Goal: Information Seeking & Learning: Learn about a topic

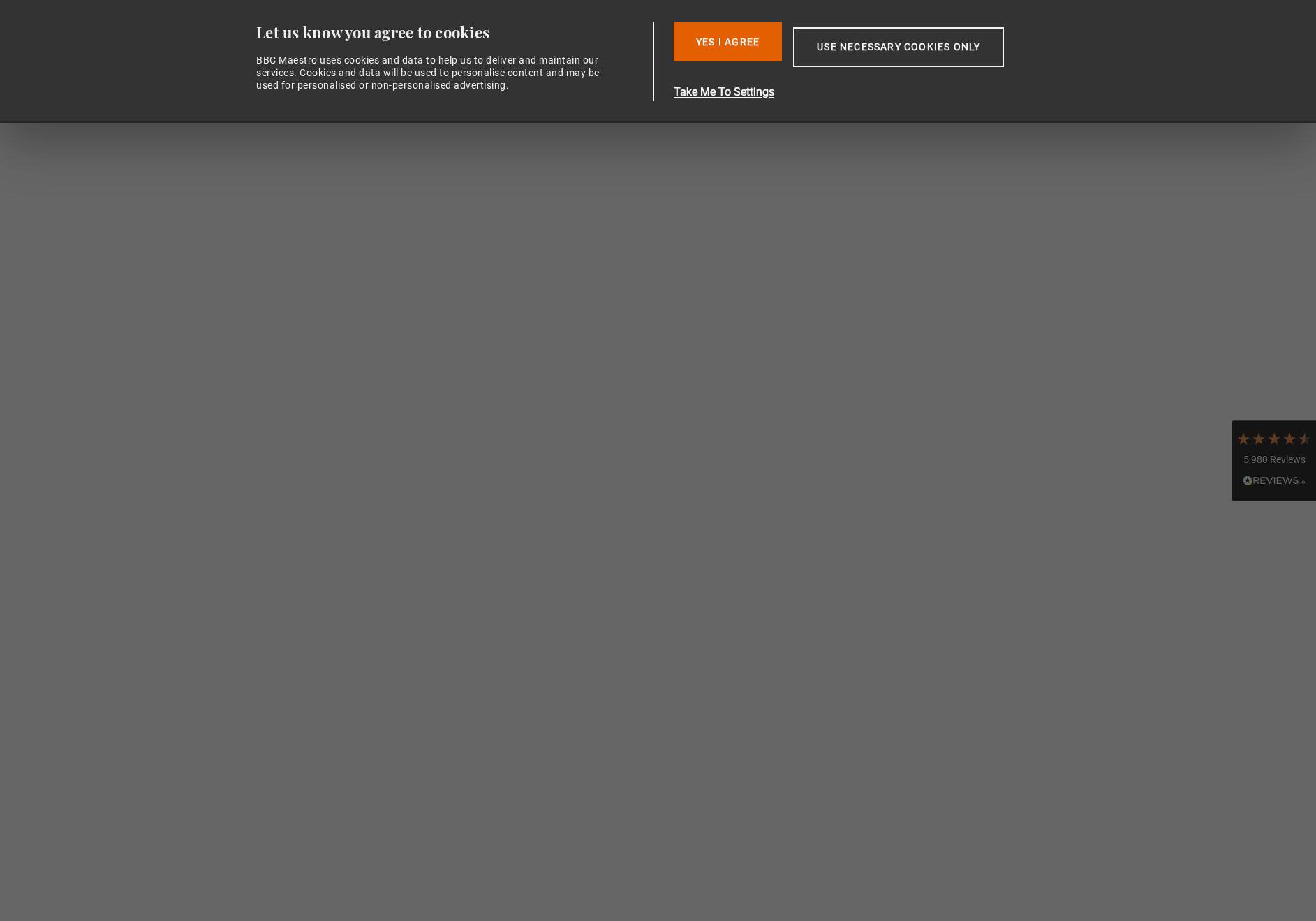
click at [718, 49] on button "Yes I Agree" at bounding box center [728, 42] width 108 height 39
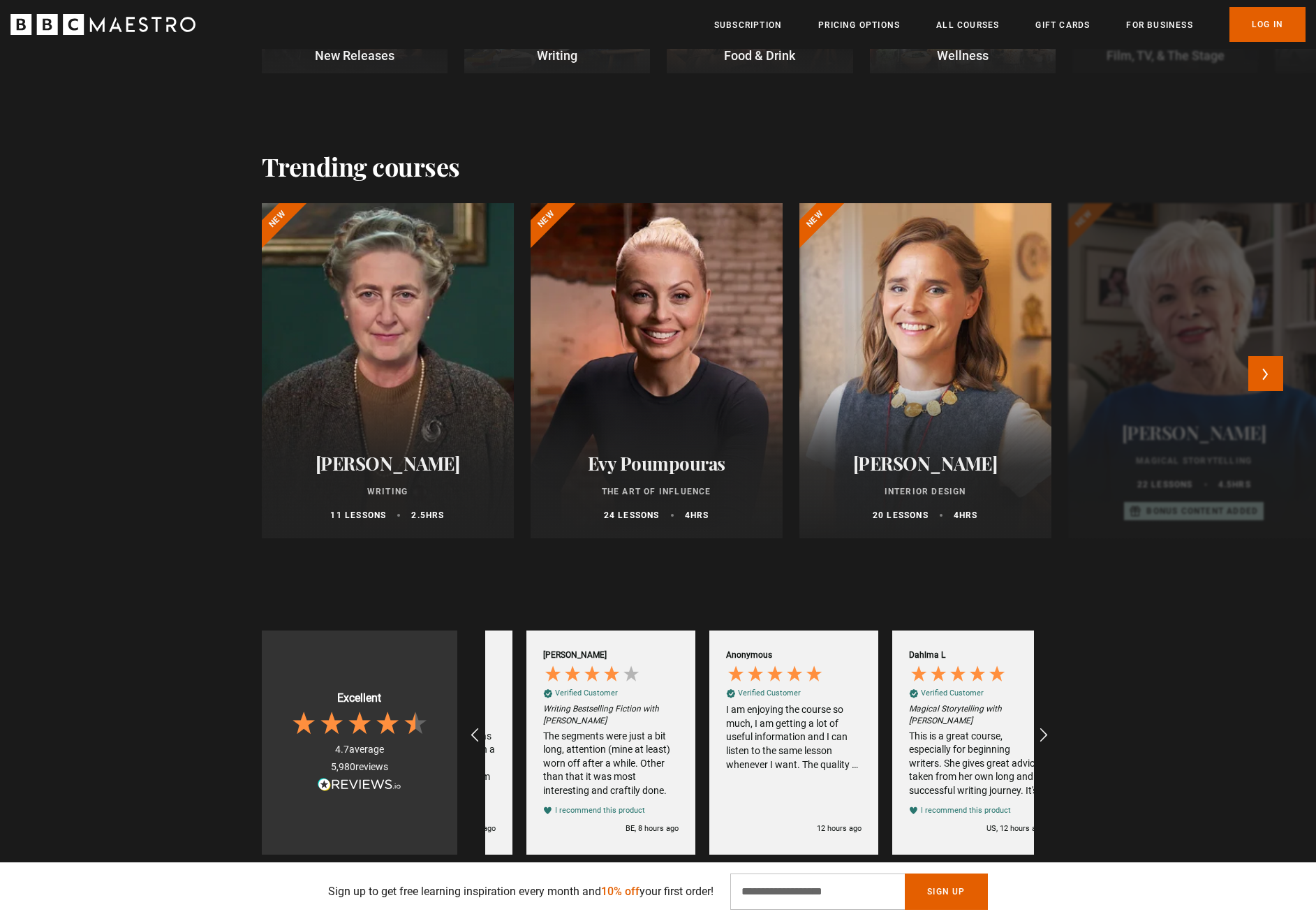
scroll to position [0, 183]
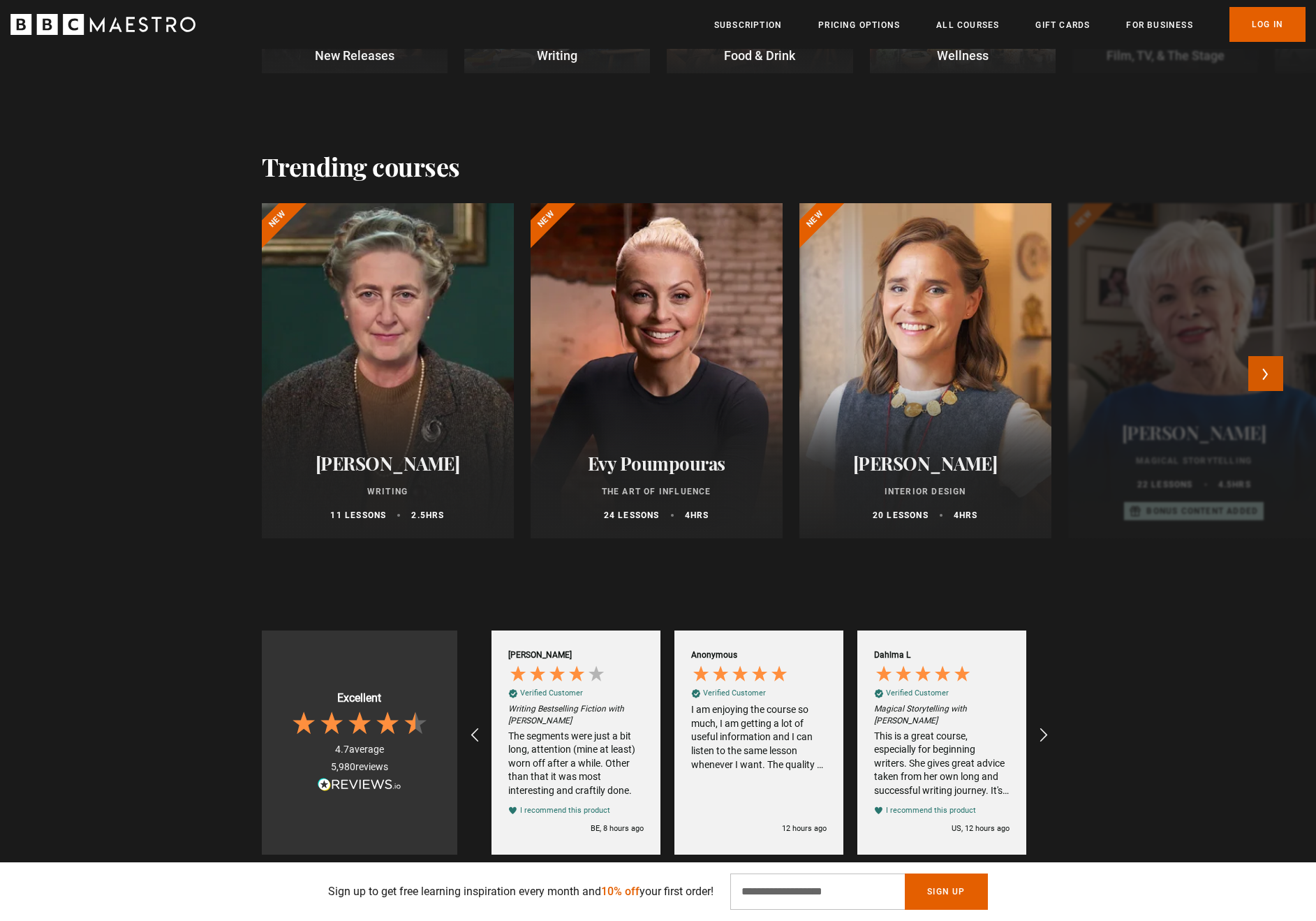
click at [1271, 376] on button "Next" at bounding box center [1266, 373] width 35 height 35
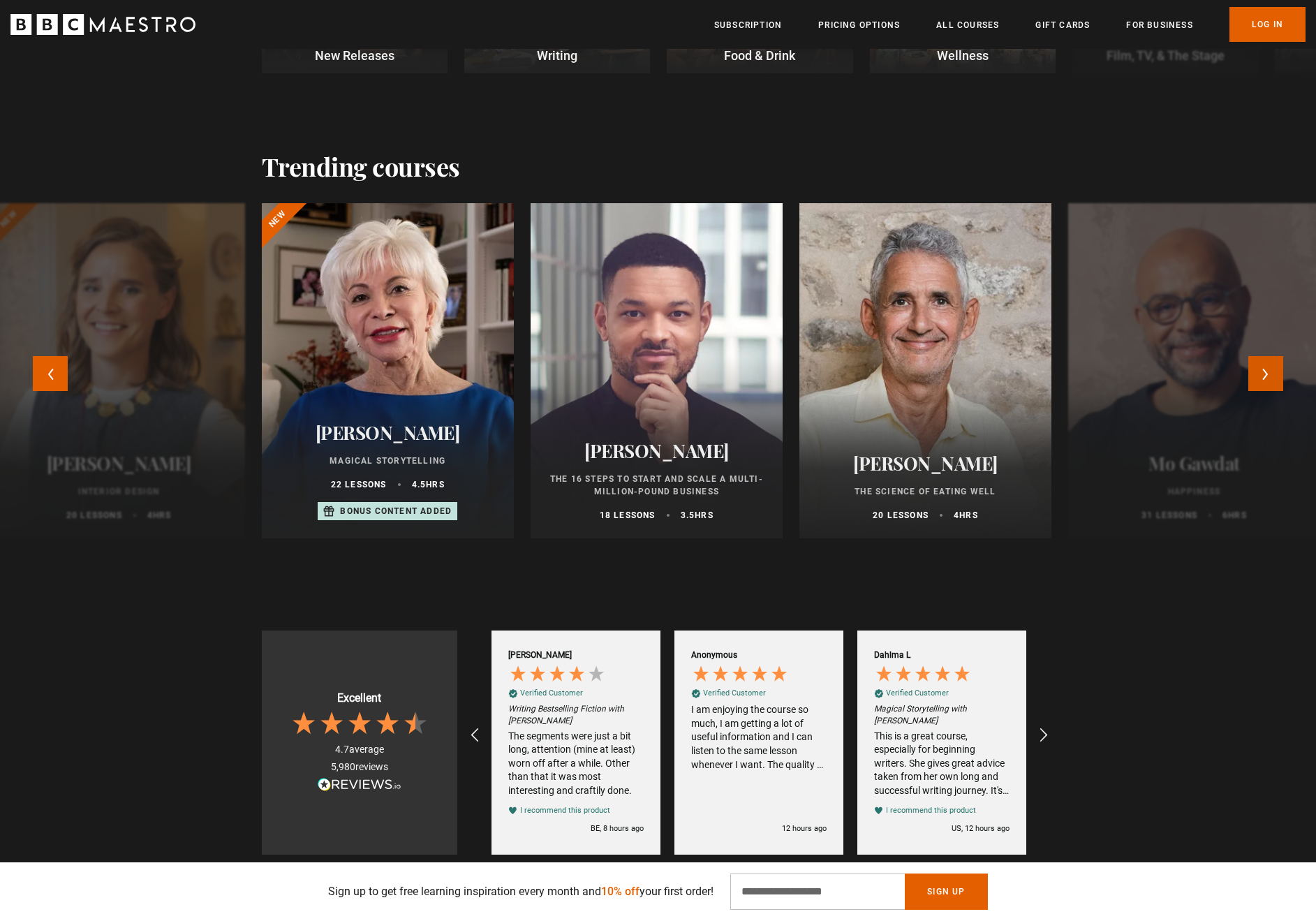
click at [1271, 376] on button "Next" at bounding box center [1266, 373] width 35 height 35
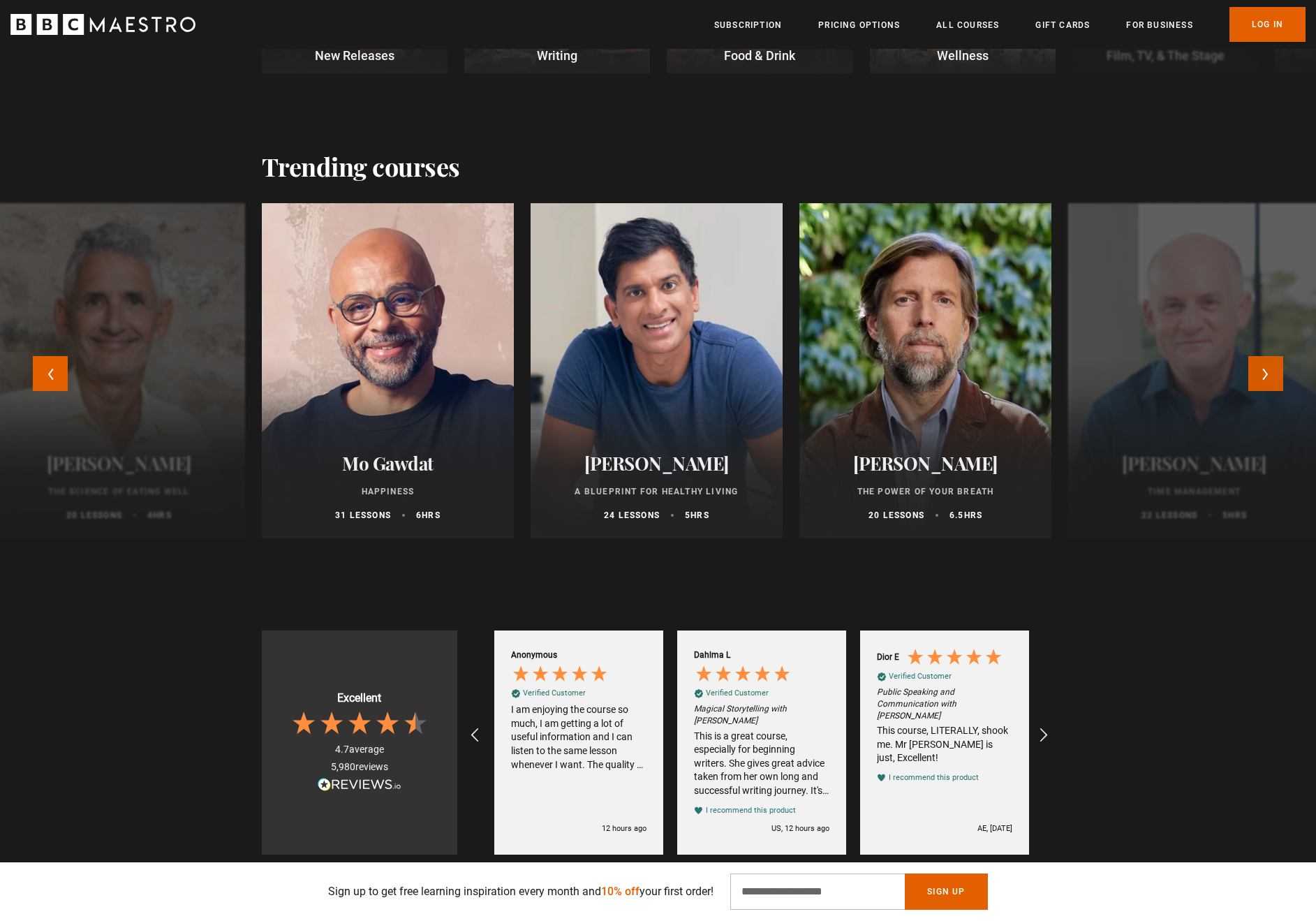
scroll to position [0, 366]
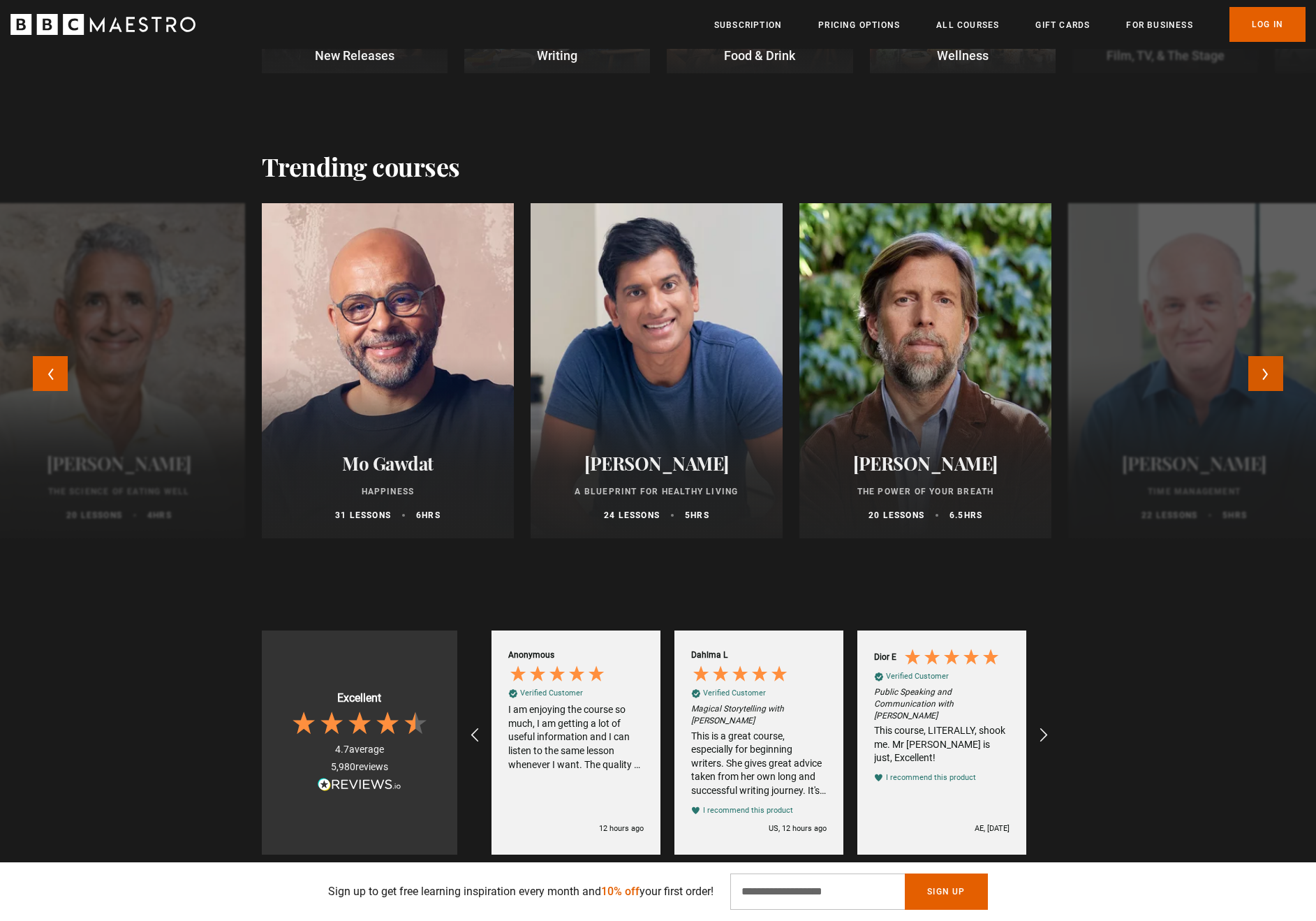
click at [1271, 376] on button "Next" at bounding box center [1266, 373] width 35 height 35
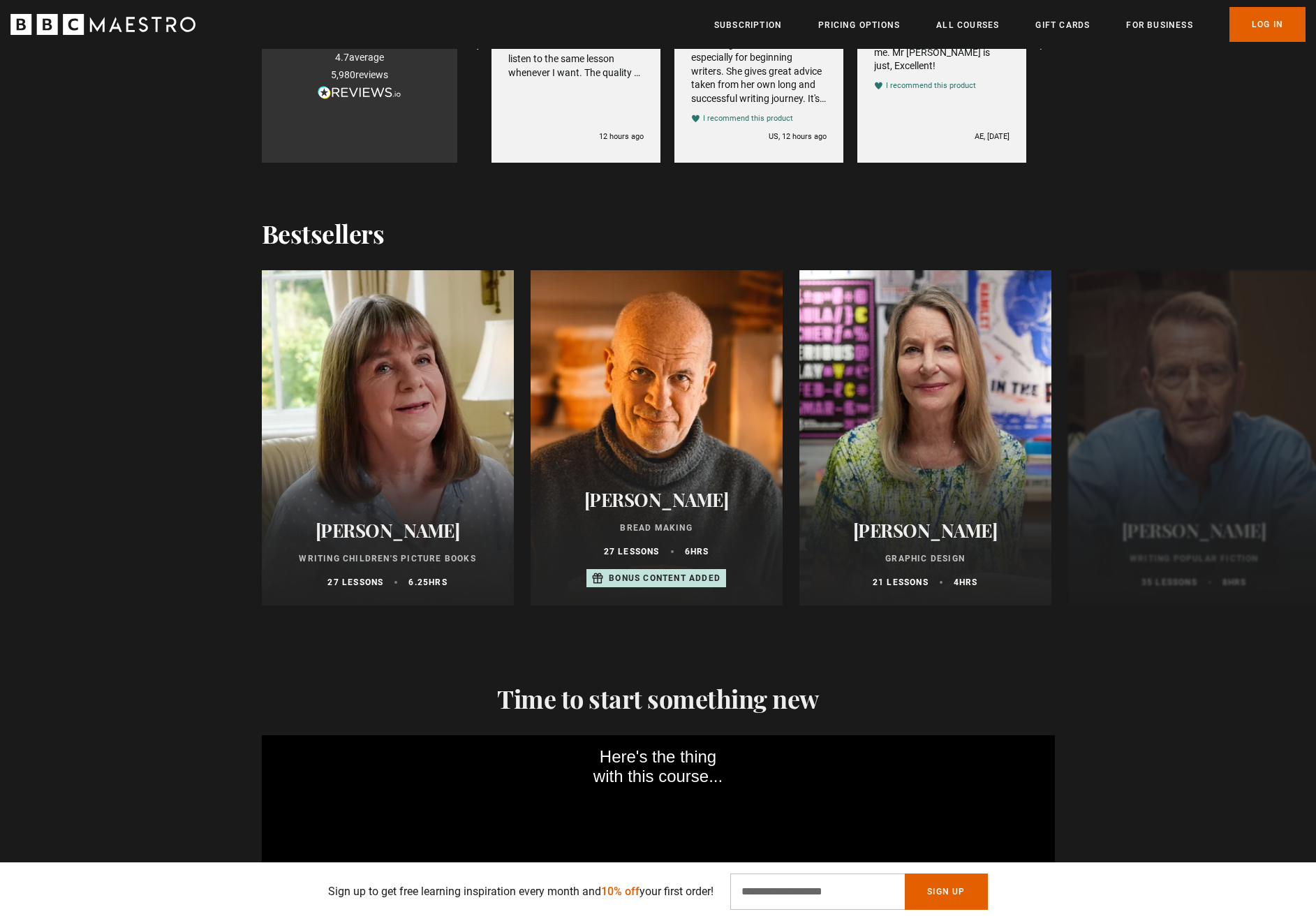
scroll to position [1258, 0]
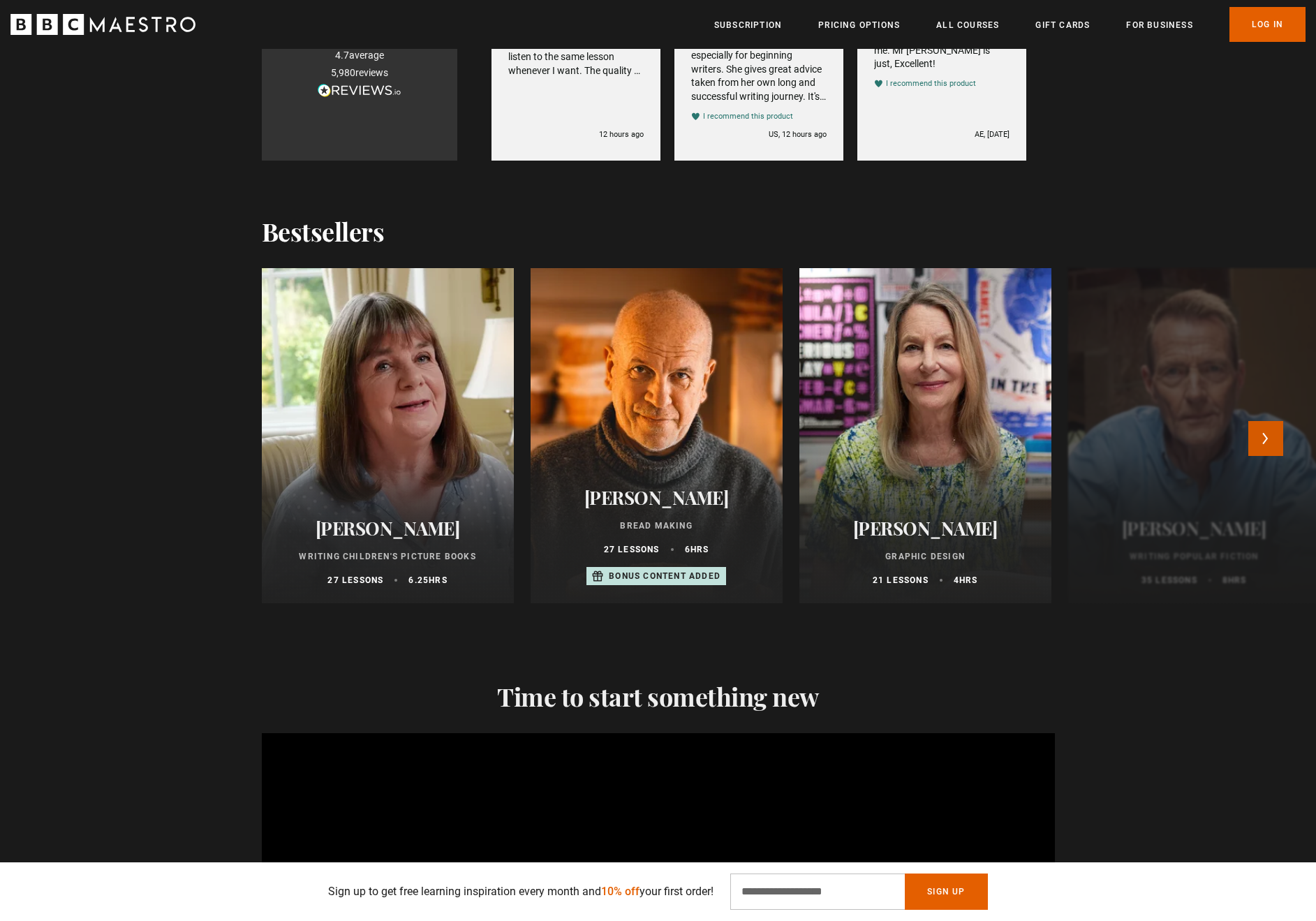
click at [1263, 440] on button "Next" at bounding box center [1266, 438] width 35 height 35
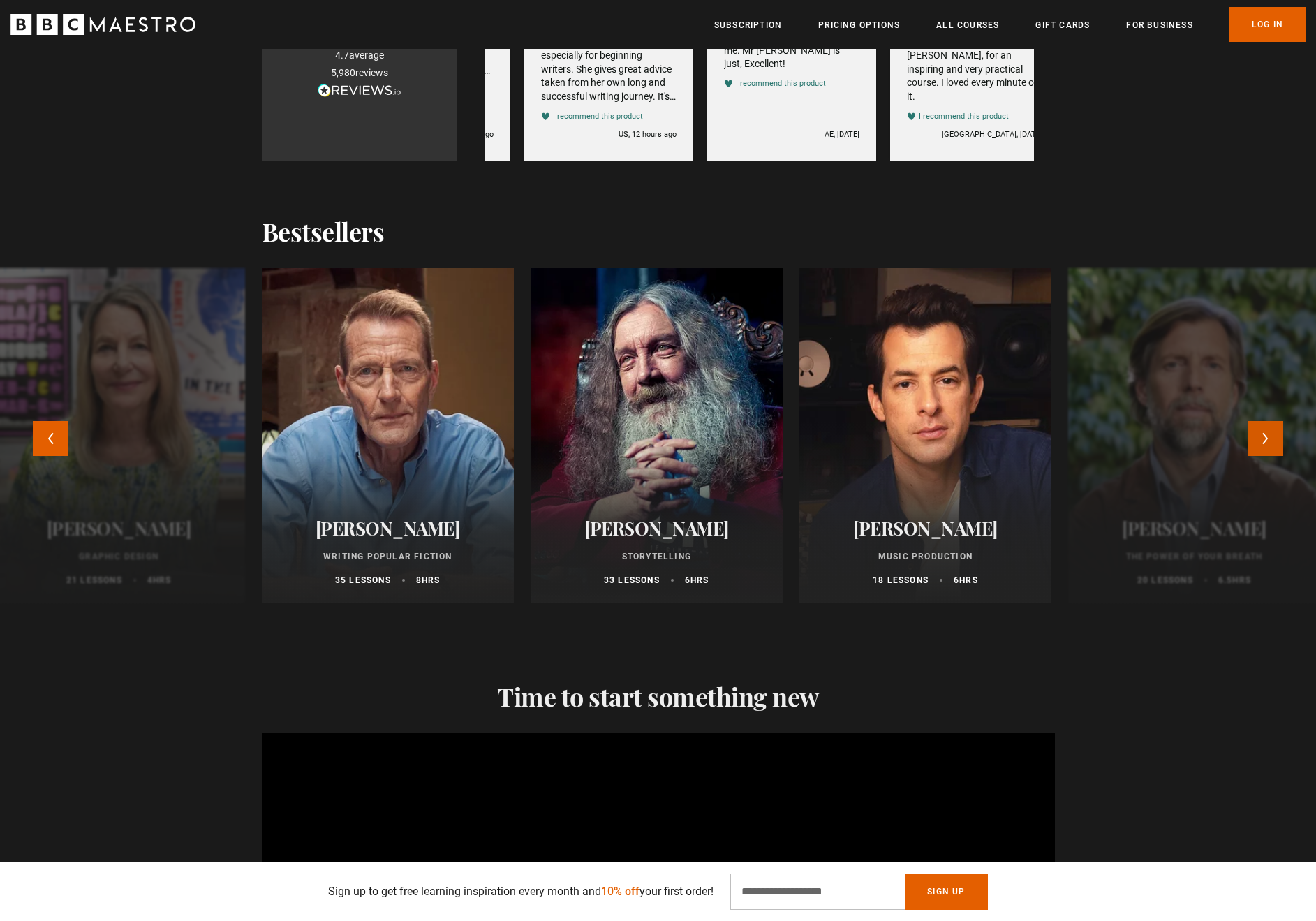
scroll to position [0, 549]
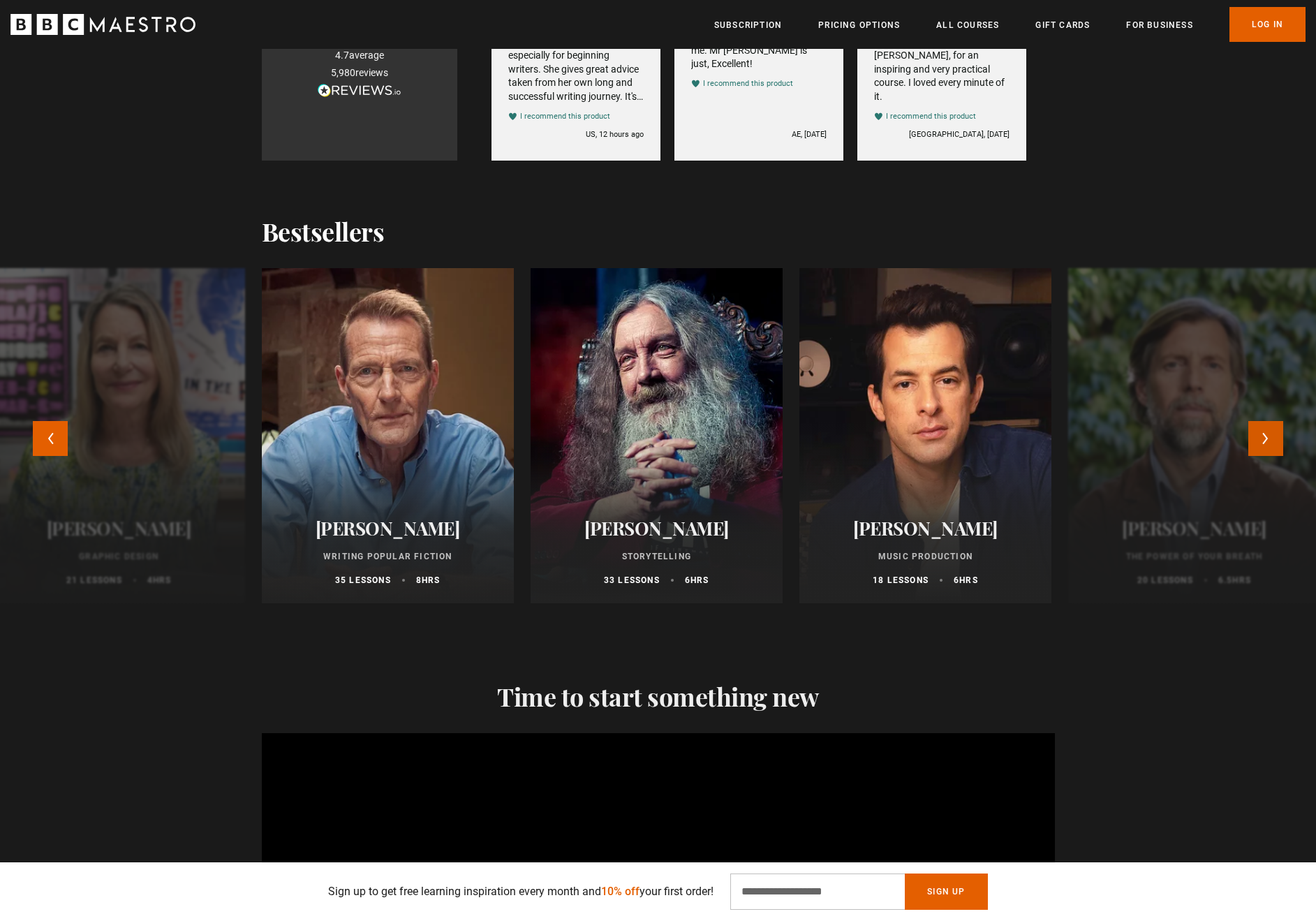
click at [1263, 440] on button "Next" at bounding box center [1266, 438] width 35 height 35
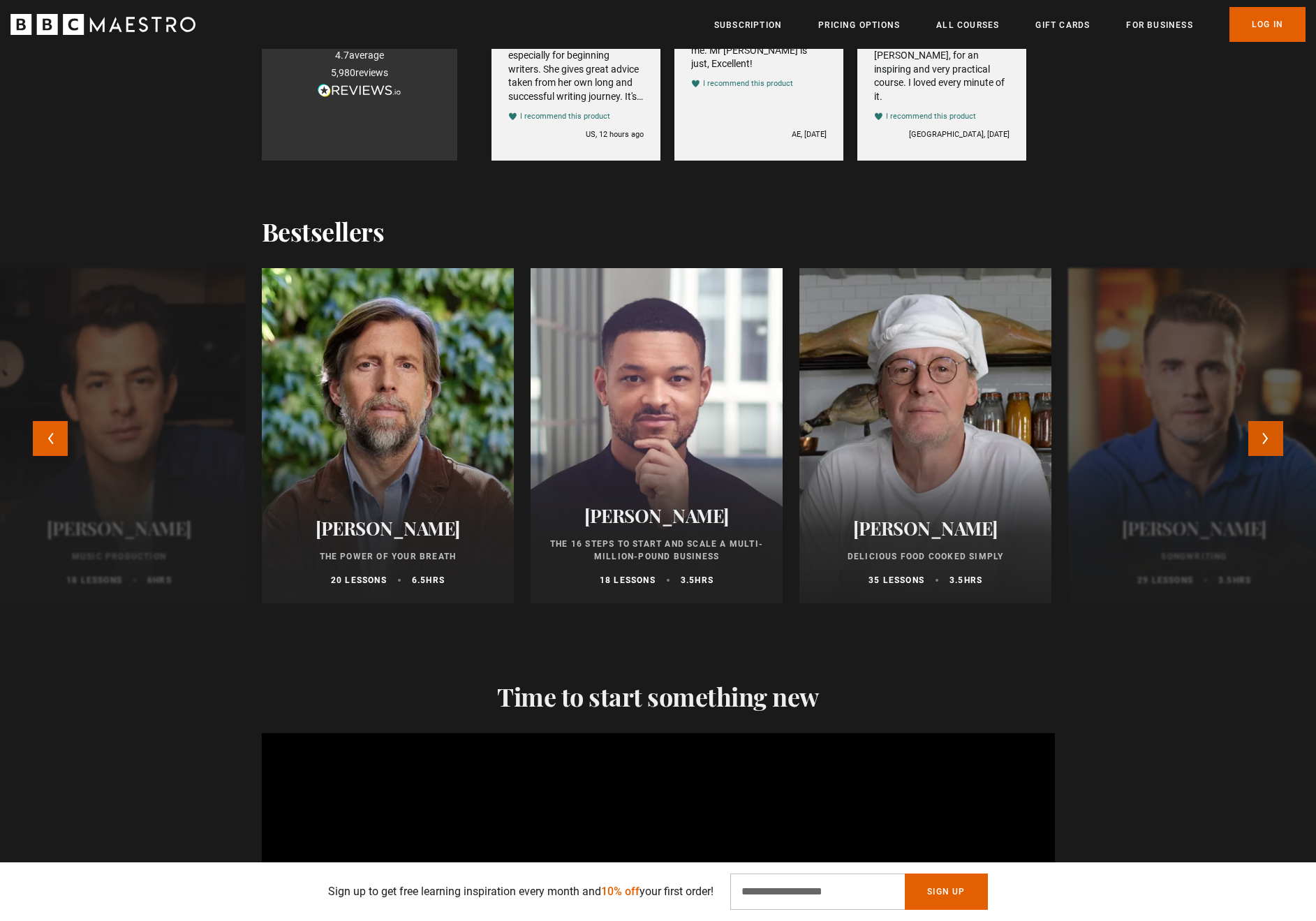
click at [1263, 440] on button "Next" at bounding box center [1266, 438] width 35 height 35
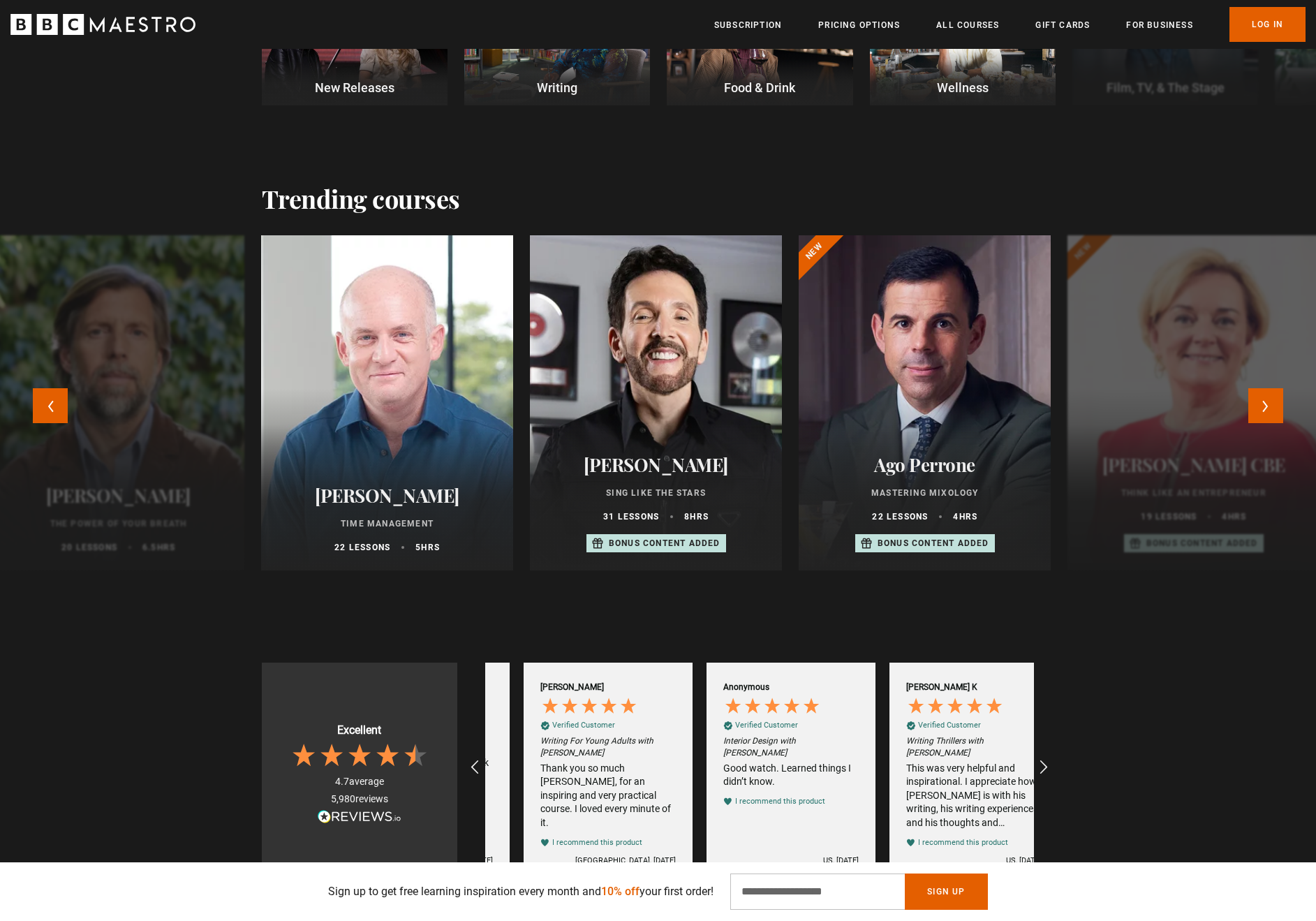
scroll to position [0, 914]
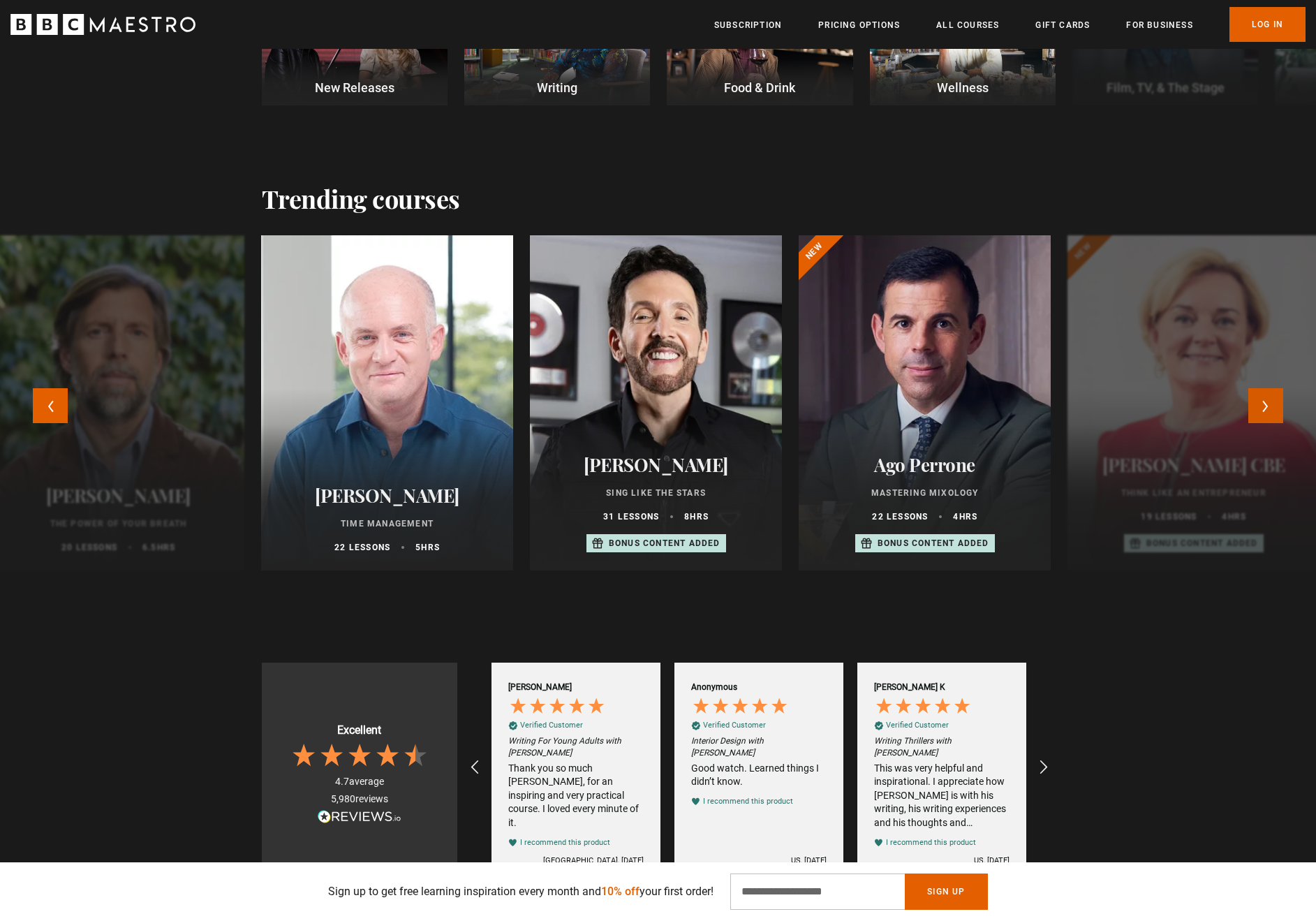
click at [1261, 411] on button "Next" at bounding box center [1266, 405] width 35 height 35
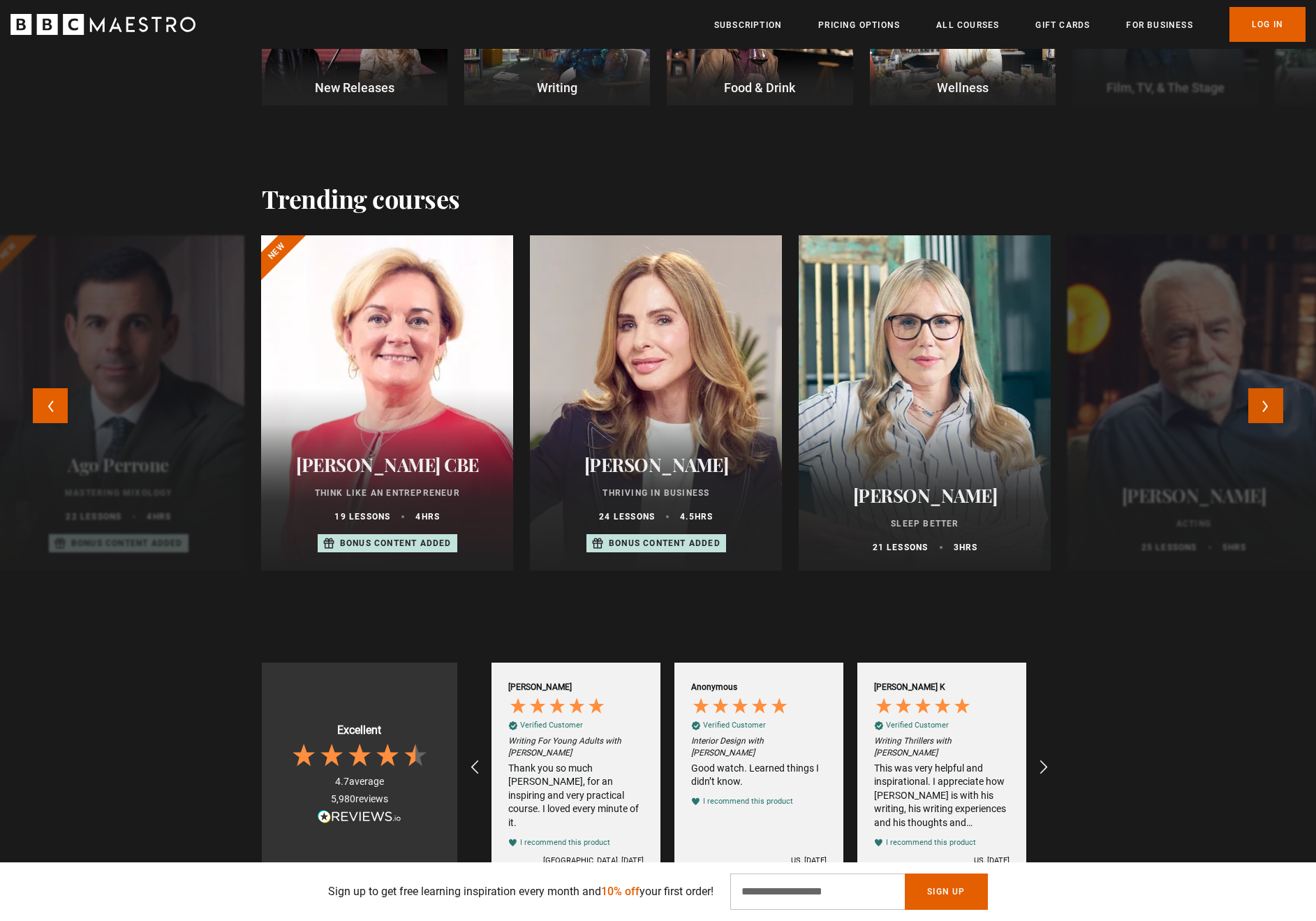
click at [1261, 410] on button "Next" at bounding box center [1266, 405] width 35 height 35
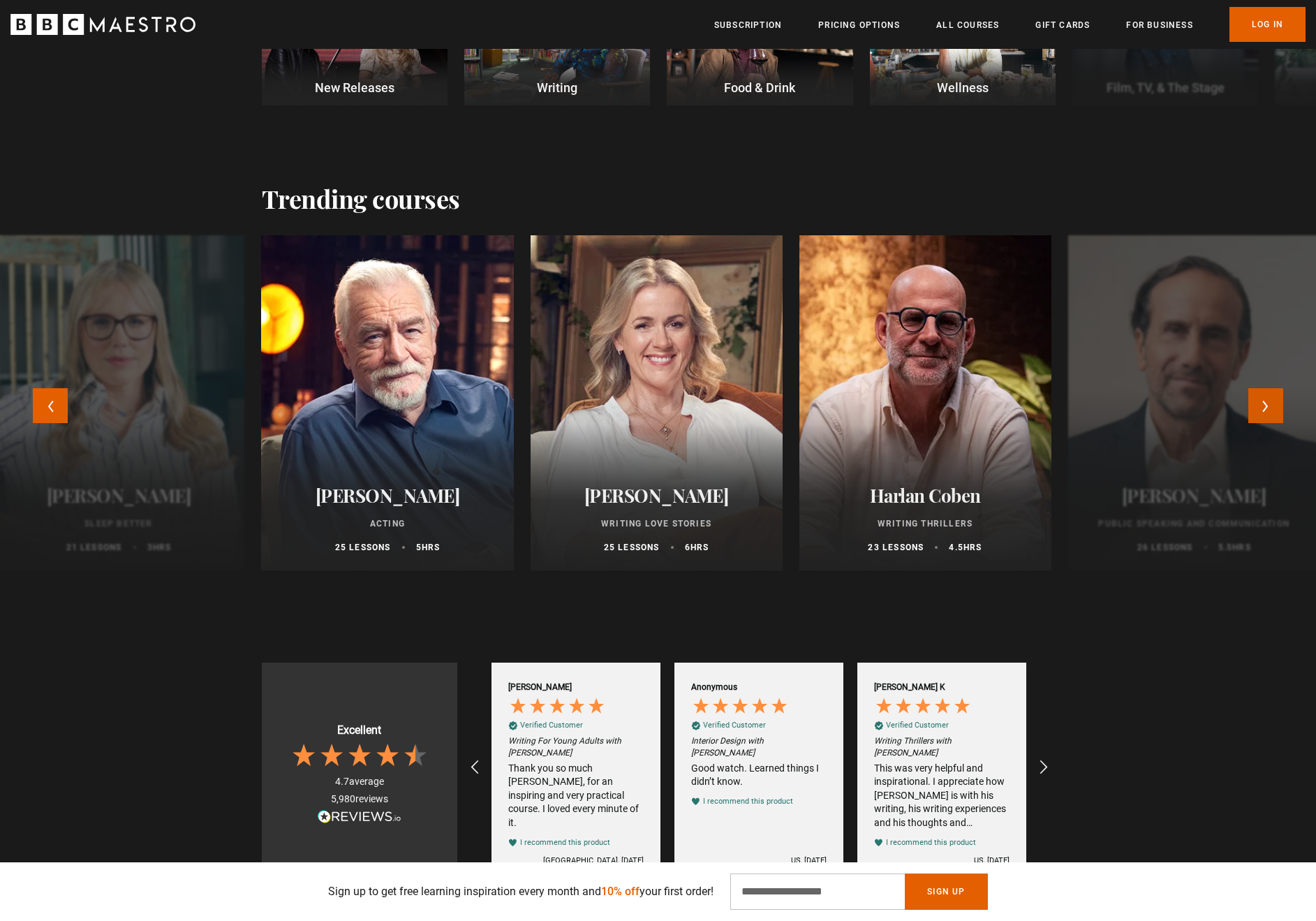
click at [1261, 410] on button "Next" at bounding box center [1266, 405] width 35 height 35
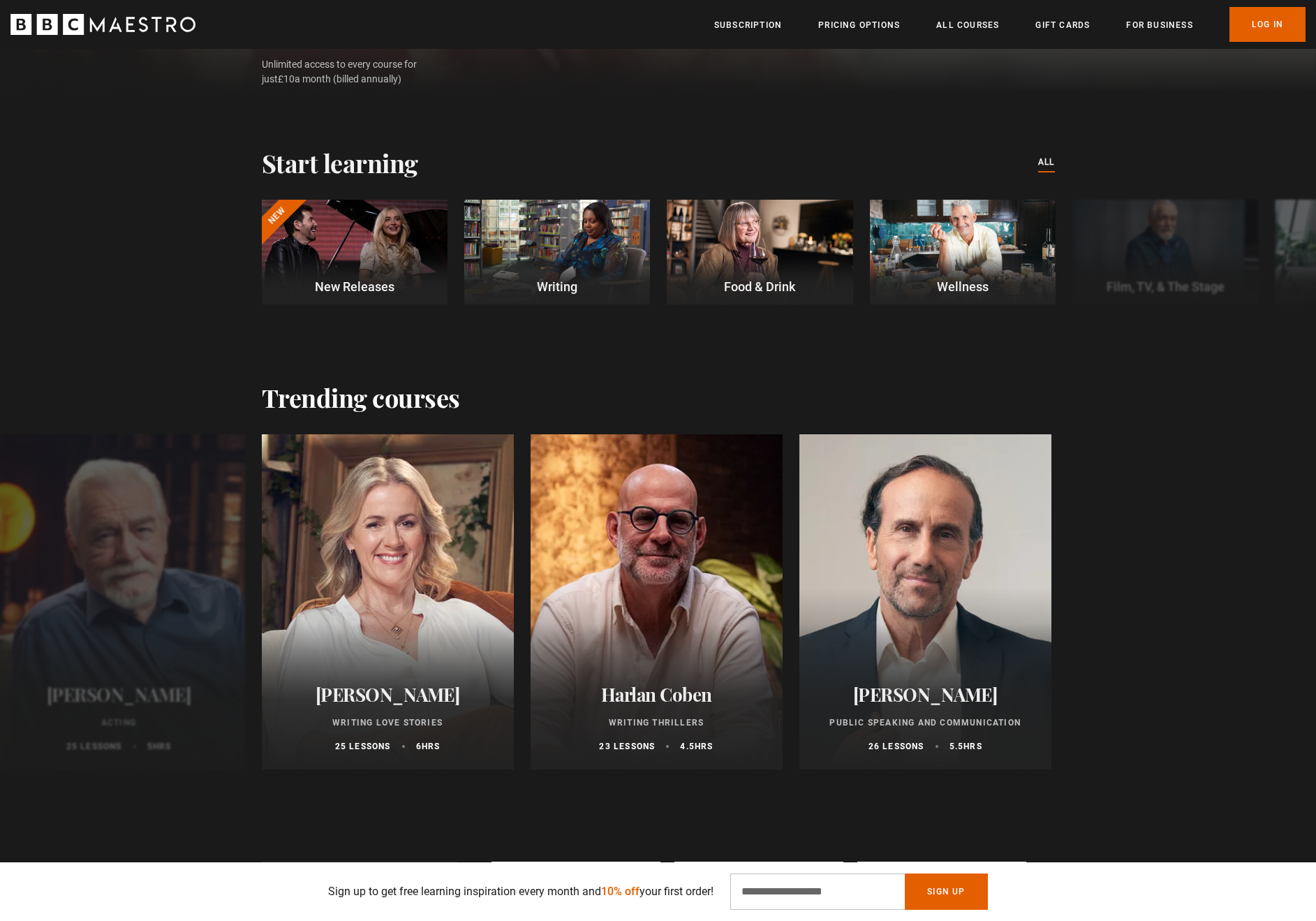
scroll to position [333, 0]
click at [1264, 257] on button "Next" at bounding box center [1266, 255] width 35 height 35
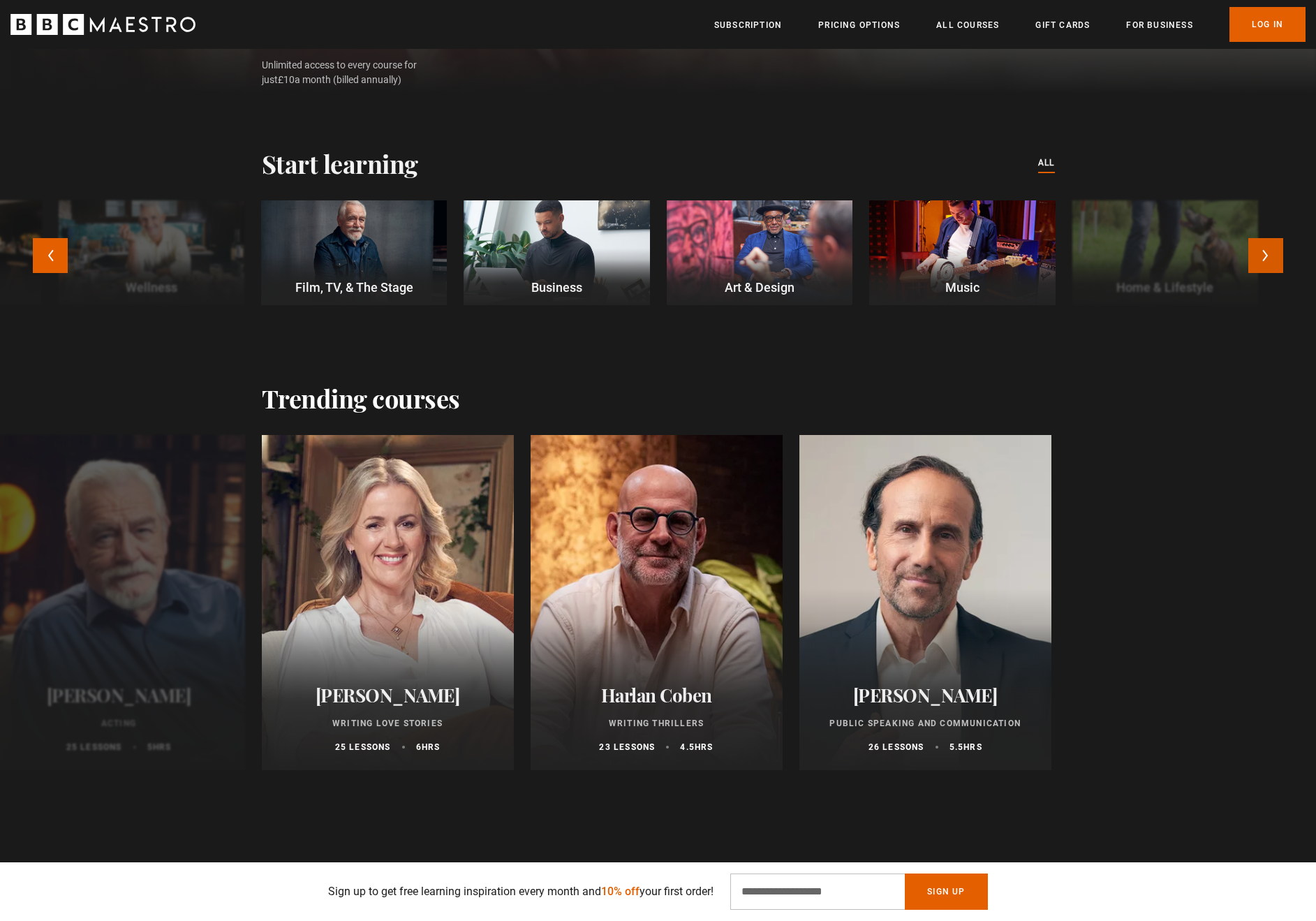
click at [1263, 257] on button "Next" at bounding box center [1266, 255] width 35 height 35
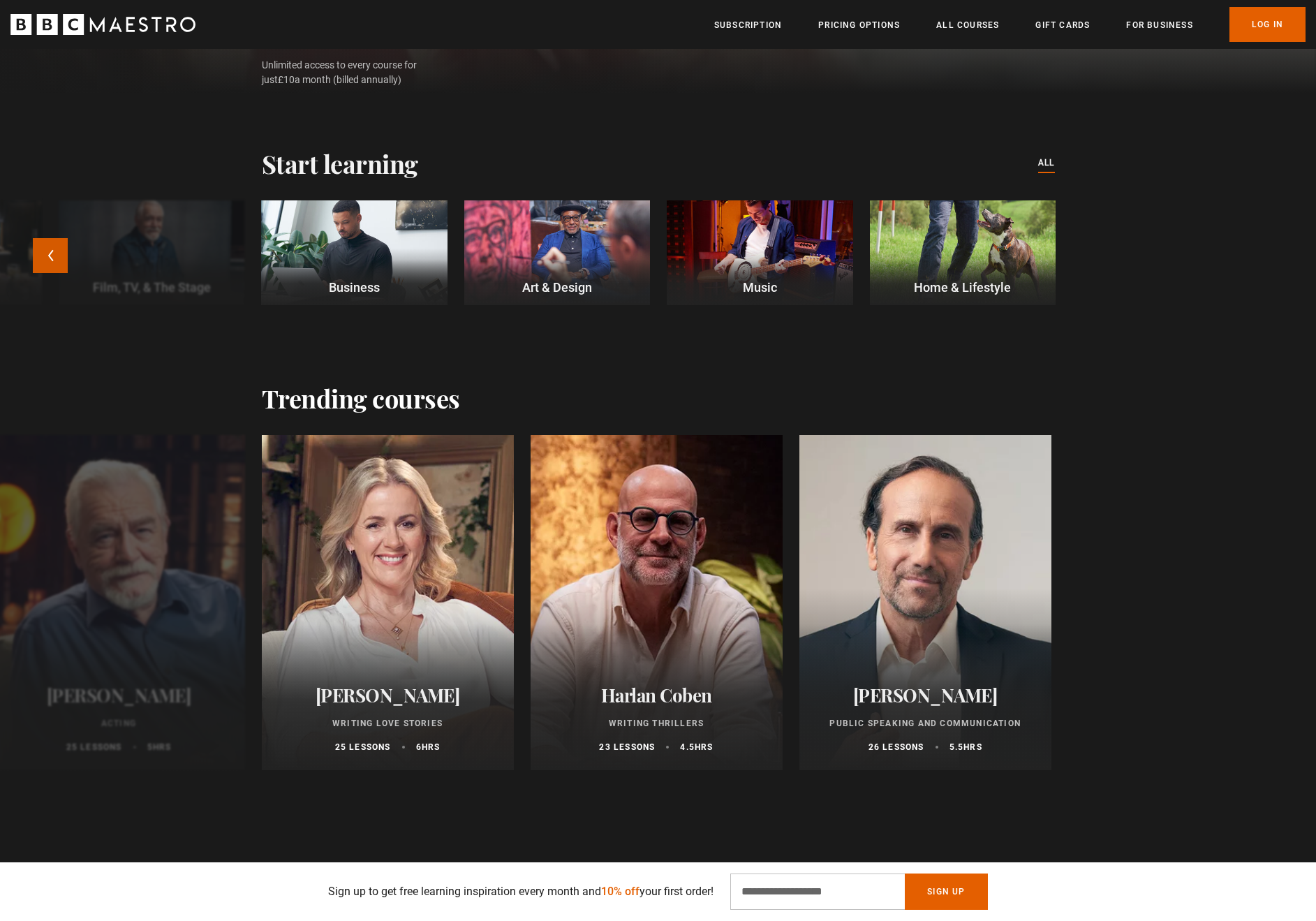
click at [56, 265] on button "Previous" at bounding box center [50, 255] width 35 height 35
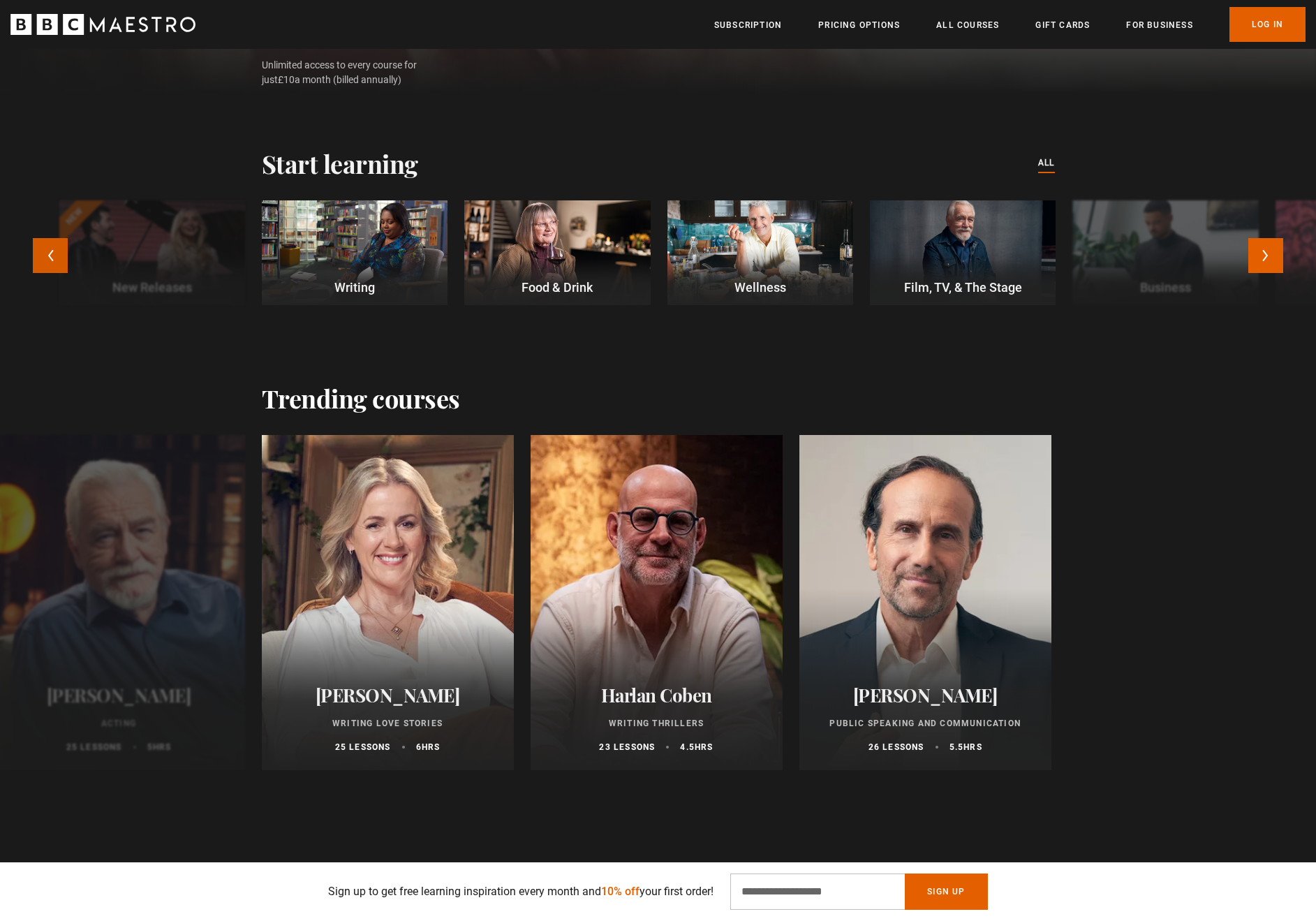
scroll to position [0, 1280]
click at [56, 265] on button "Previous" at bounding box center [50, 255] width 35 height 35
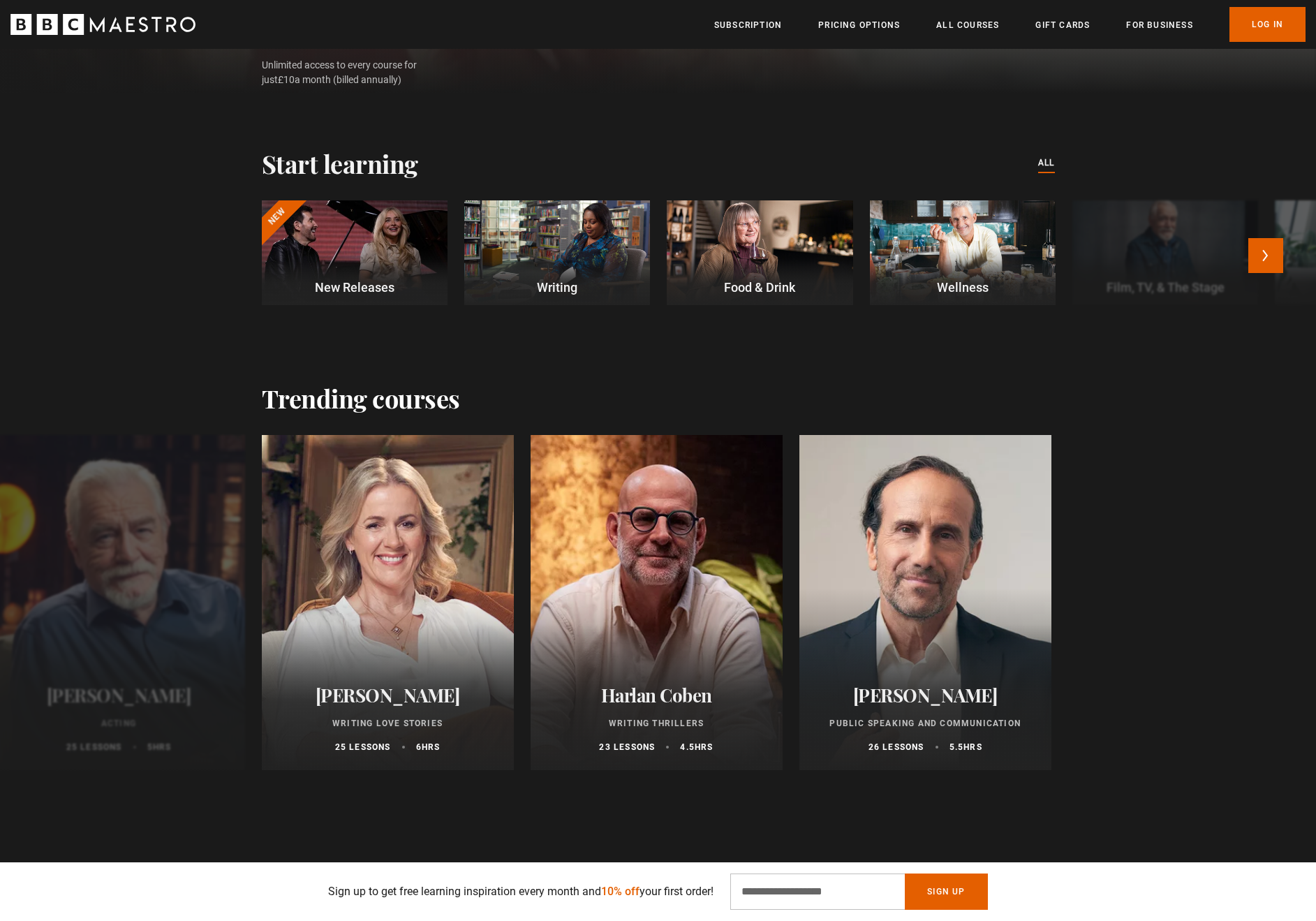
click at [288, 264] on div at bounding box center [355, 253] width 186 height 104
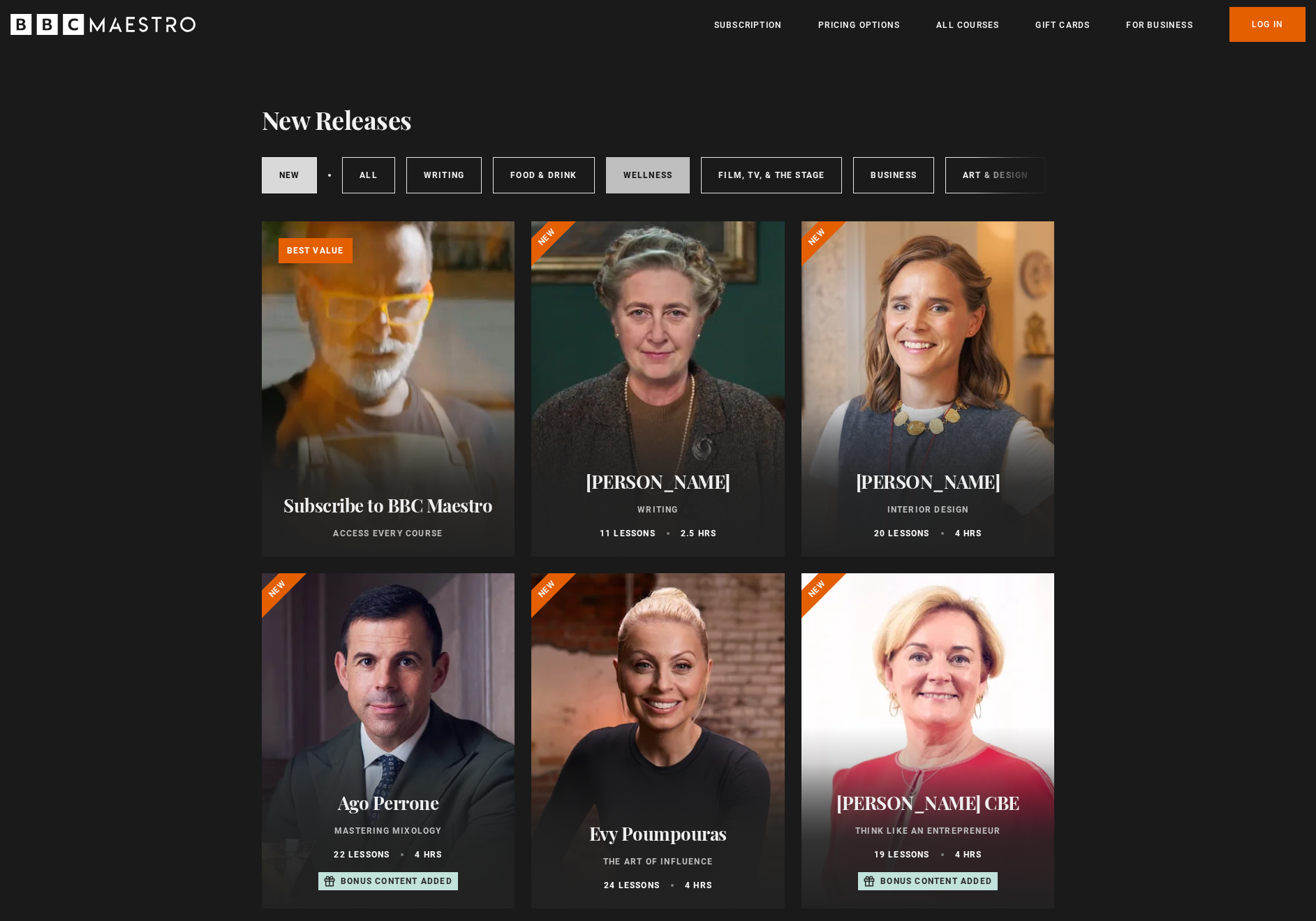
click at [646, 168] on link "Wellness" at bounding box center [647, 175] width 84 height 37
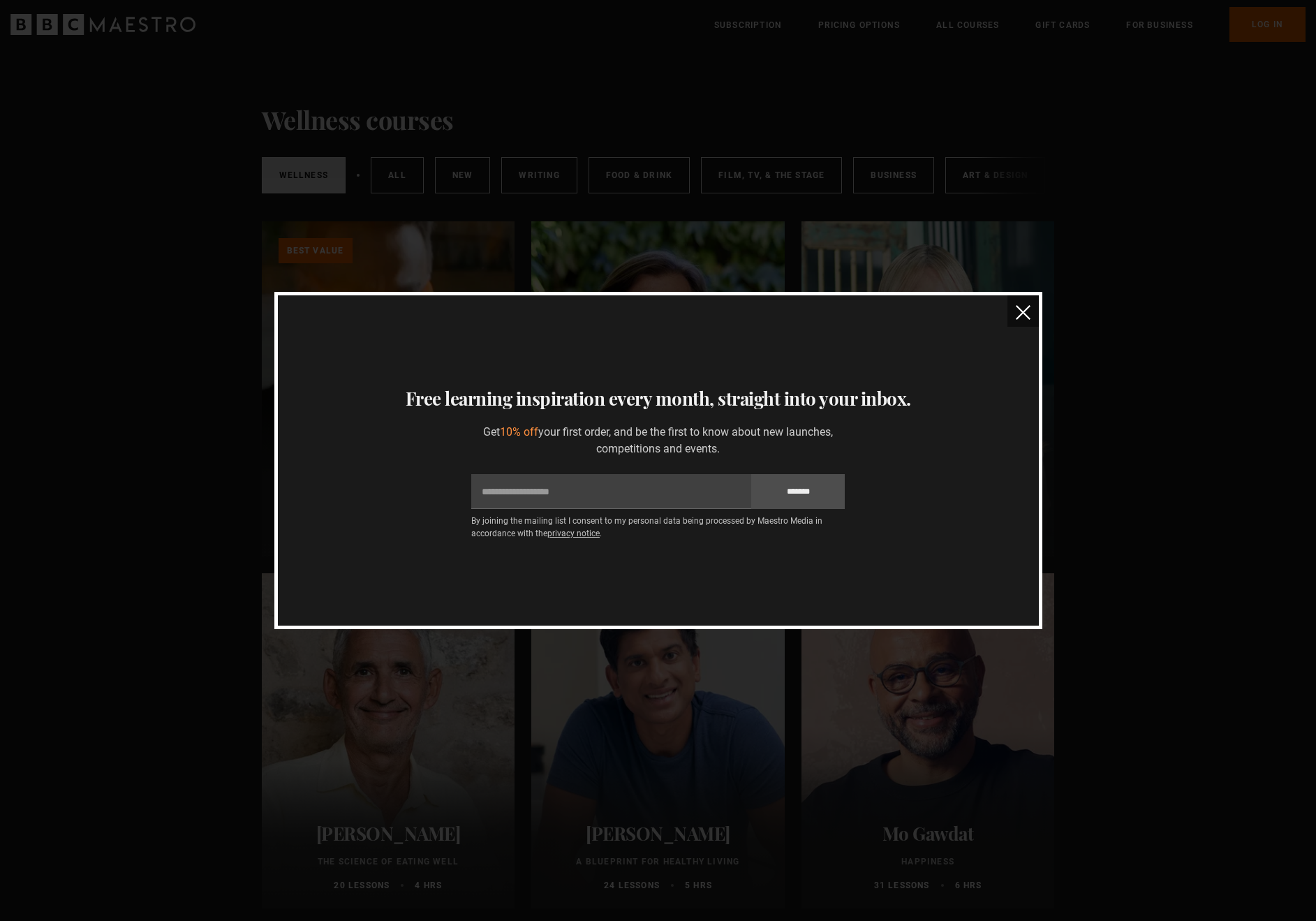
click at [1024, 311] on img "close" at bounding box center [1023, 312] width 15 height 15
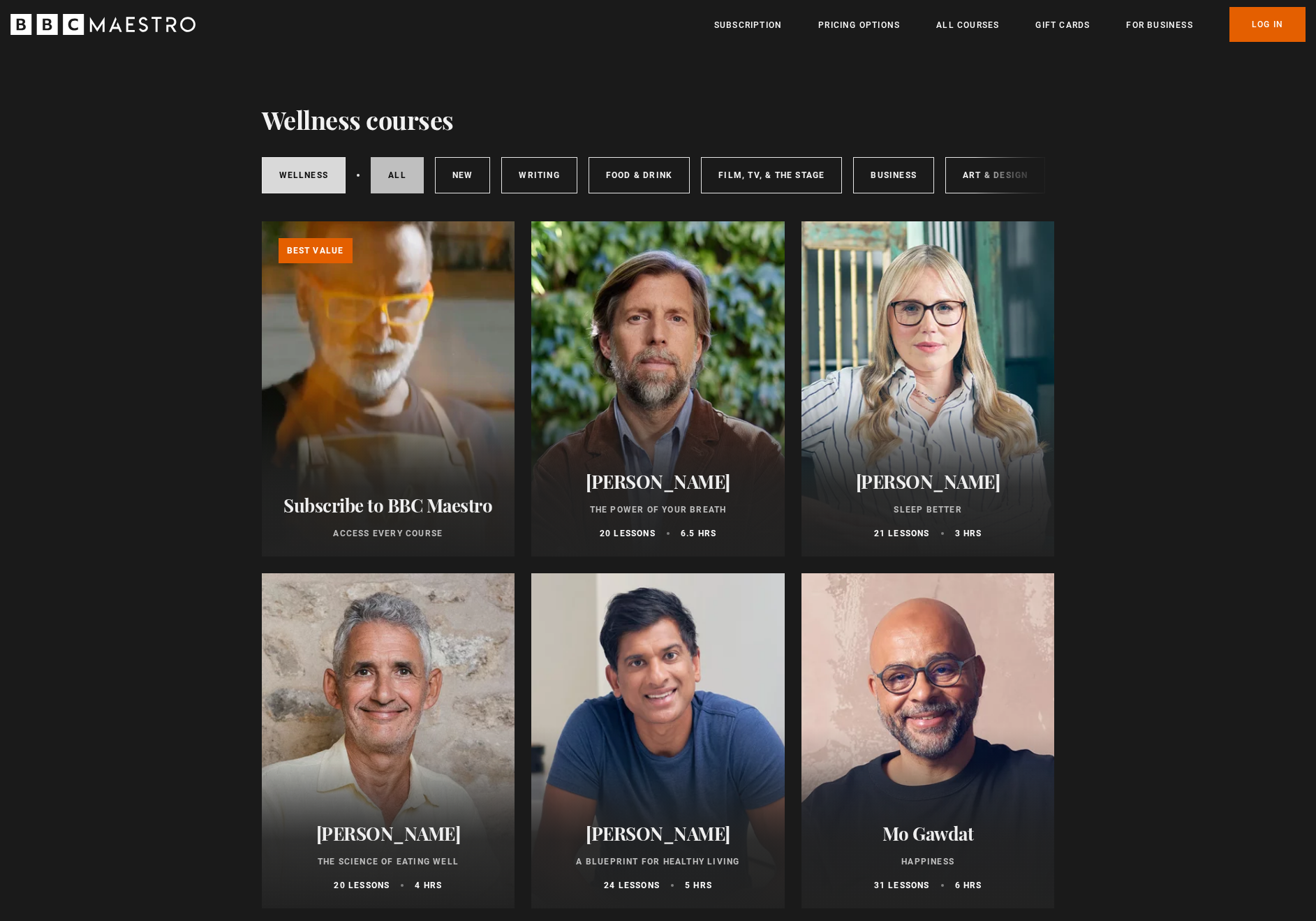
click at [399, 181] on link "All courses" at bounding box center [397, 175] width 53 height 37
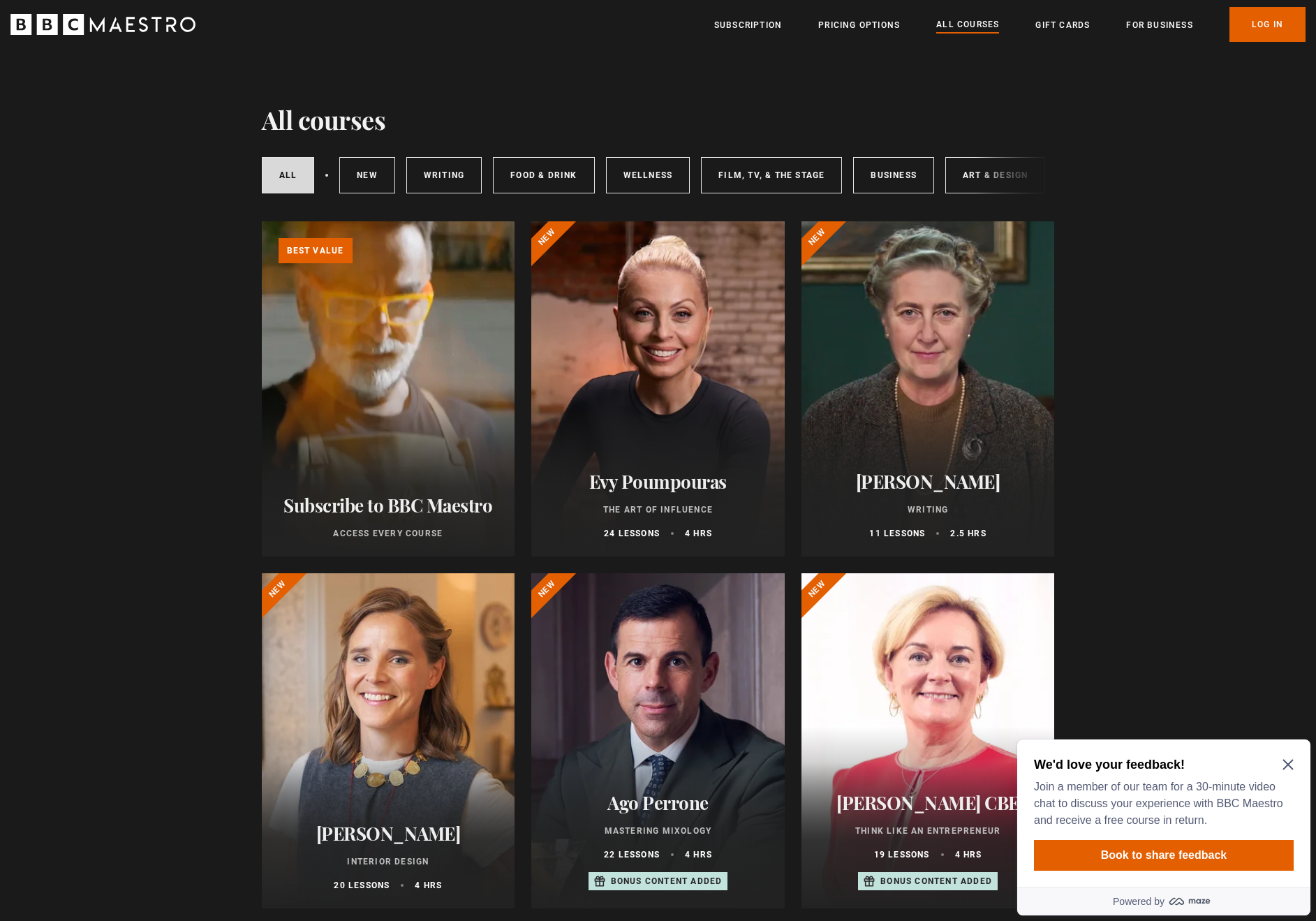
click at [1288, 763] on icon "Close Maze Prompt" at bounding box center [1288, 764] width 11 height 11
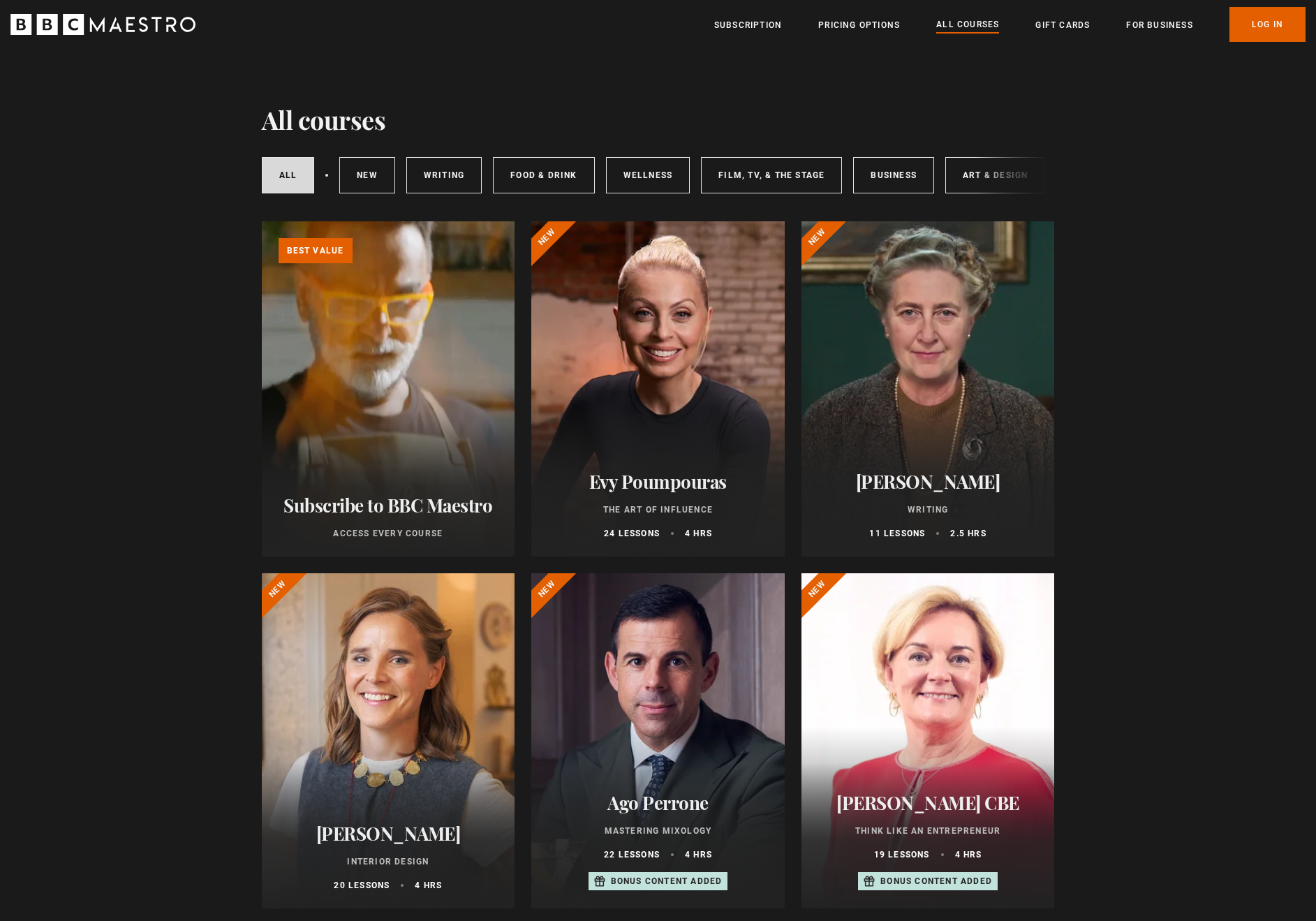
click at [677, 451] on div at bounding box center [658, 389] width 254 height 335
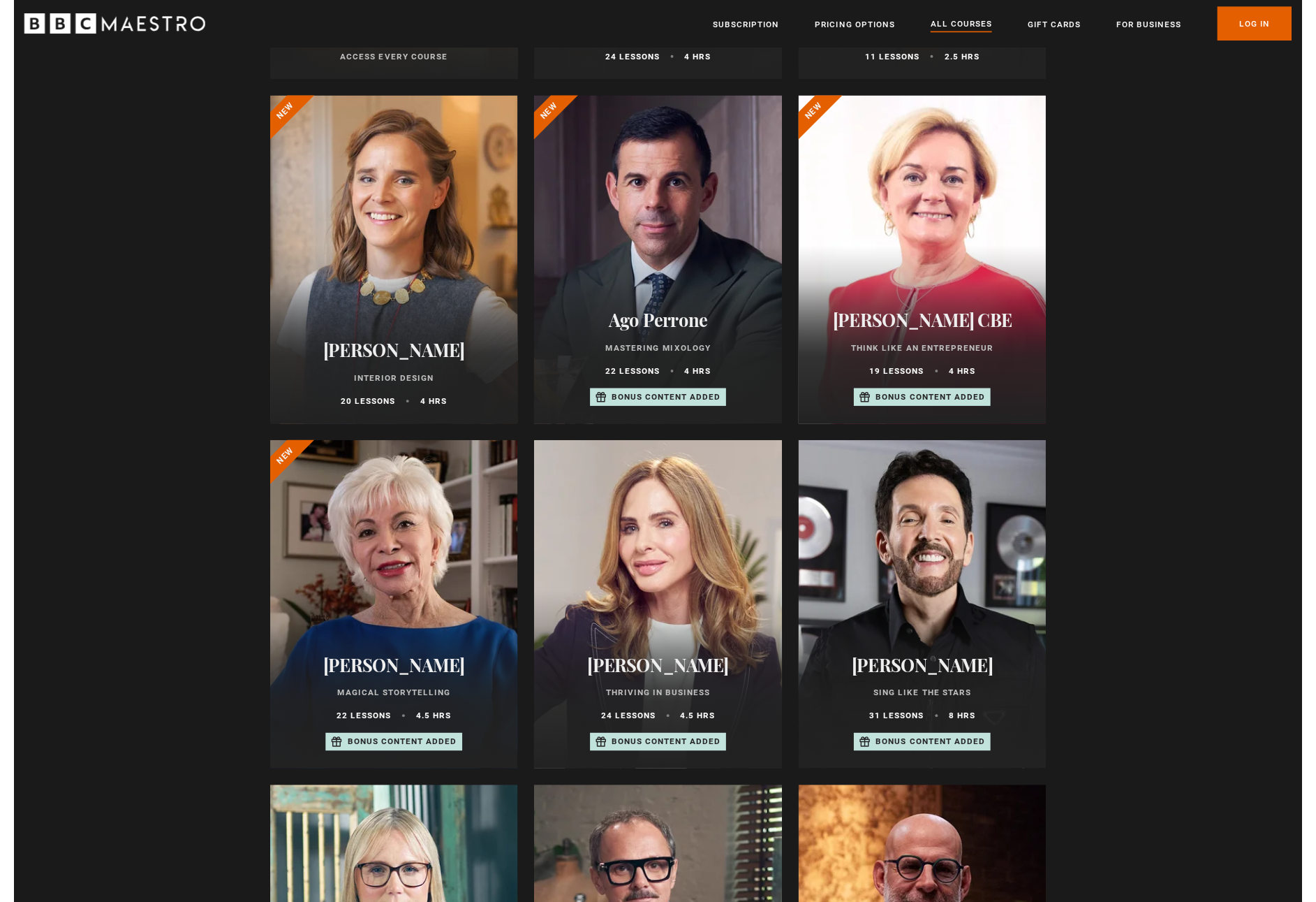
scroll to position [476, 0]
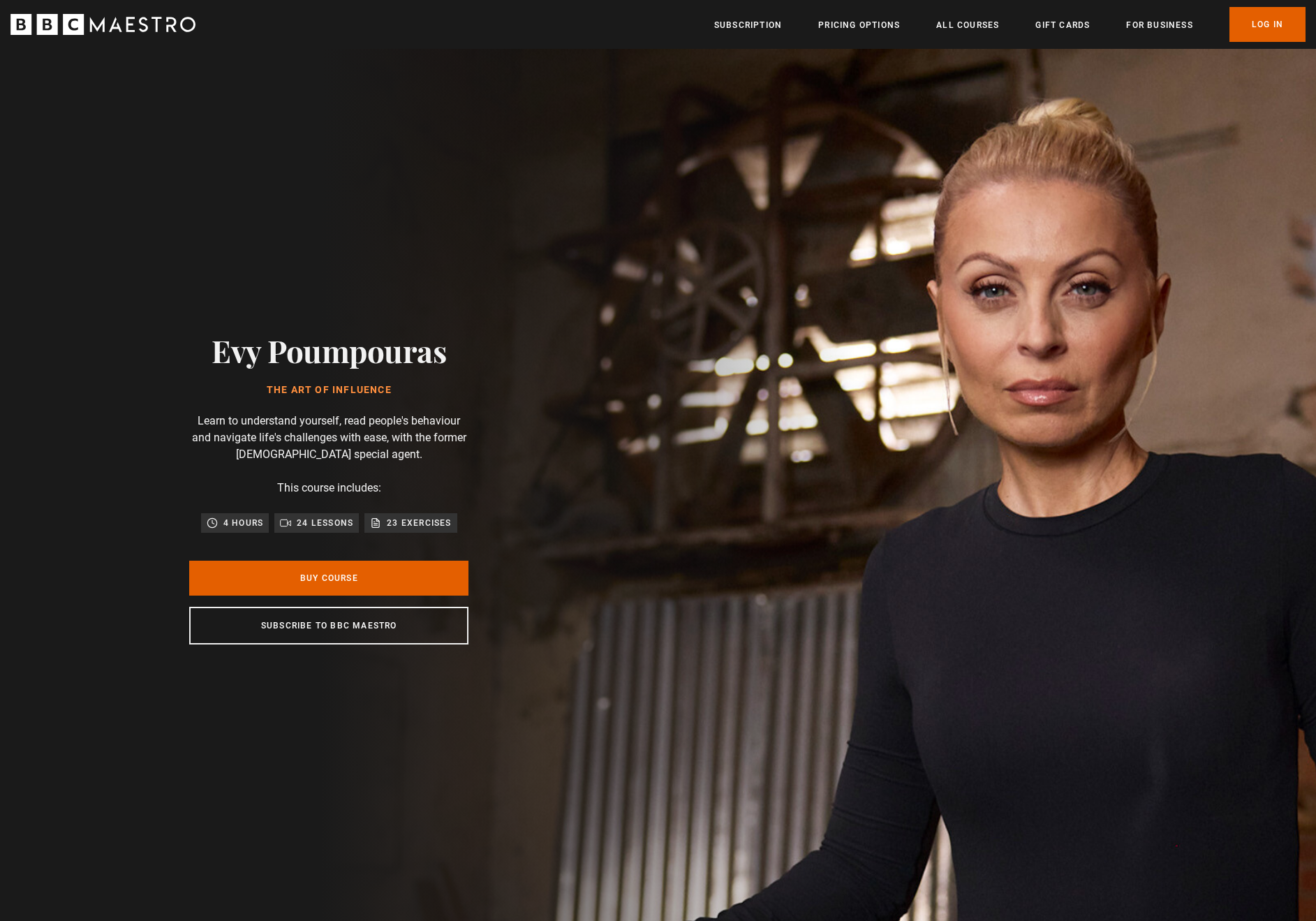
scroll to position [0, 366]
